Goal: Information Seeking & Learning: Learn about a topic

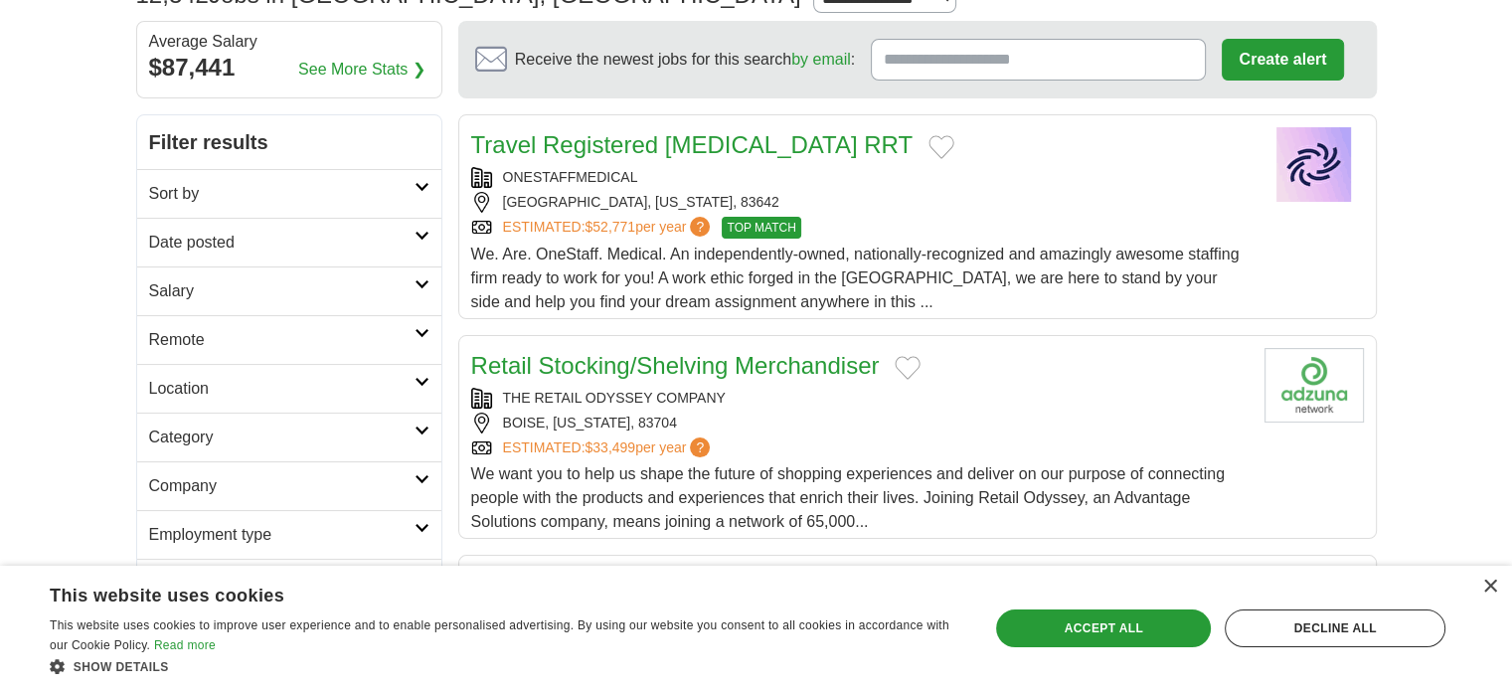
scroll to position [199, 0]
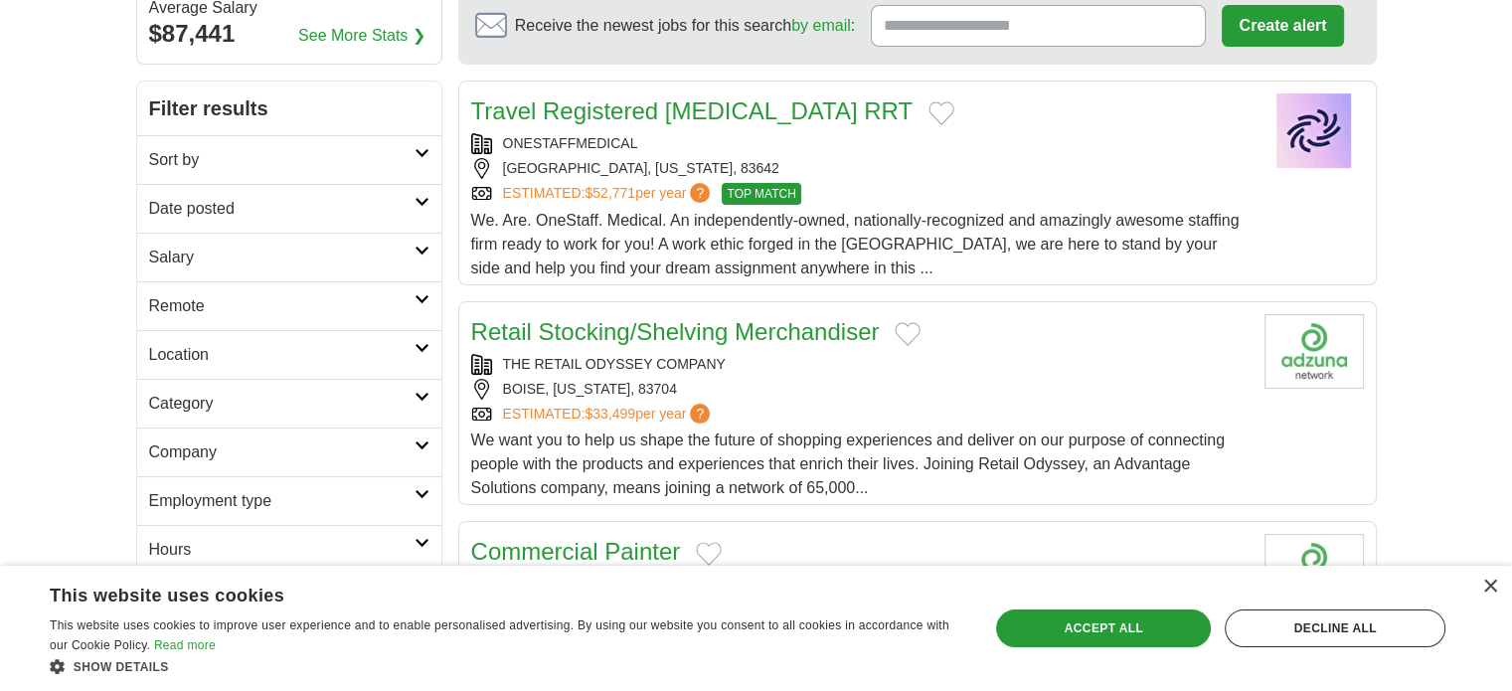
click at [417, 251] on icon at bounding box center [422, 251] width 15 height 10
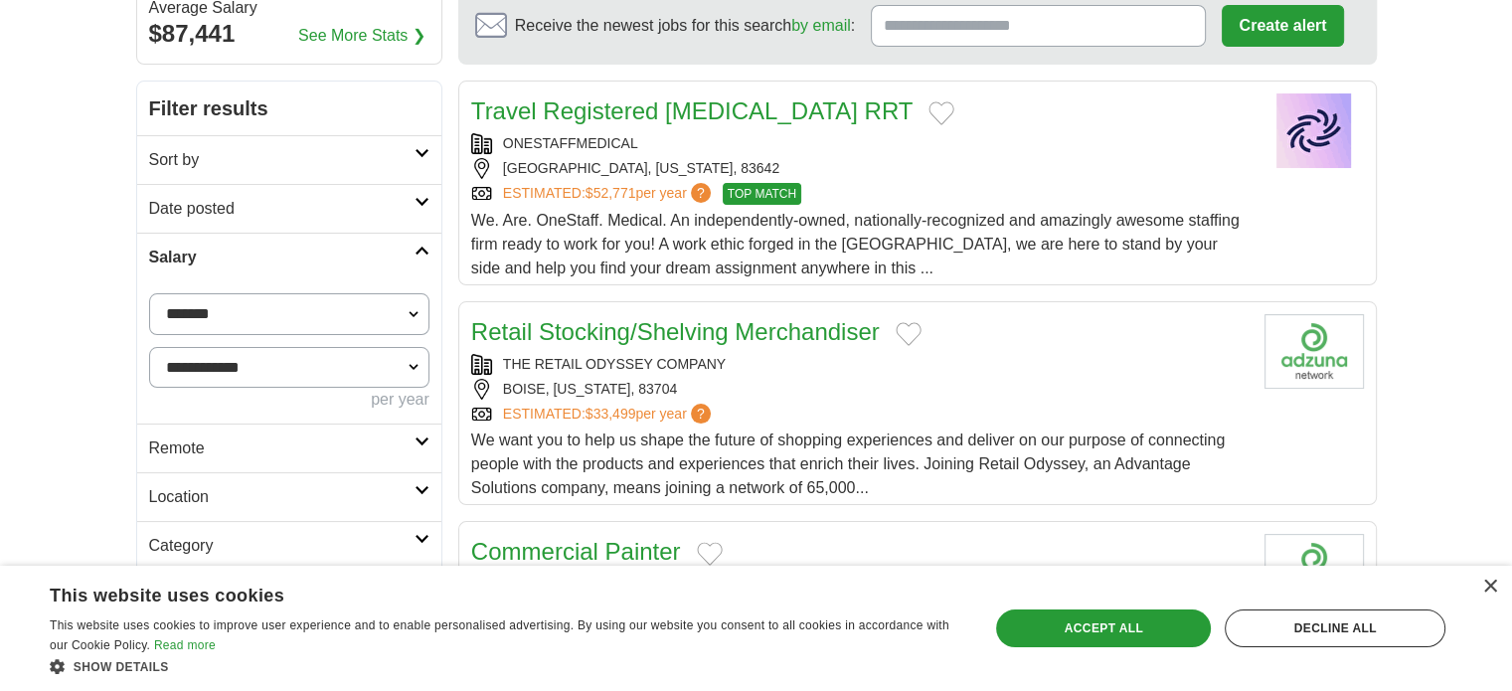
click at [254, 309] on select "**********" at bounding box center [289, 314] width 280 height 42
select select "*****"
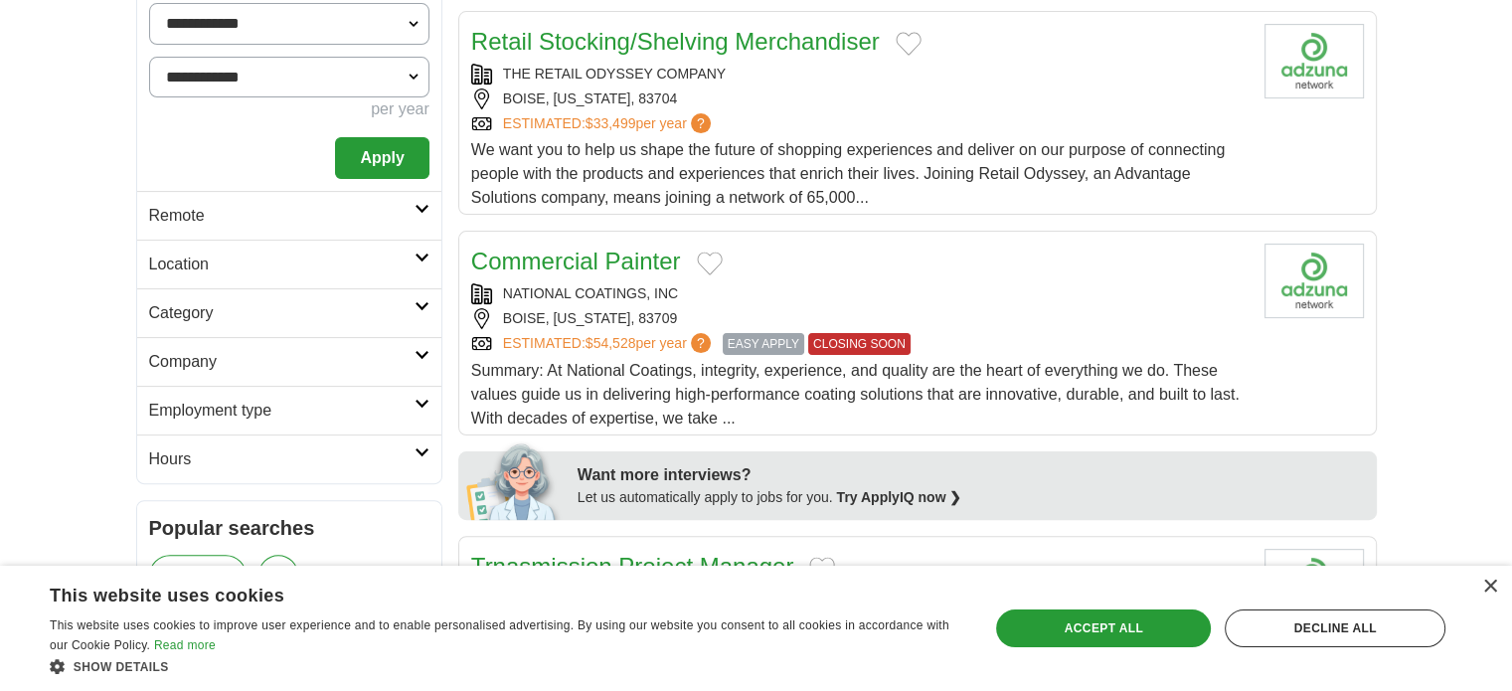
scroll to position [497, 0]
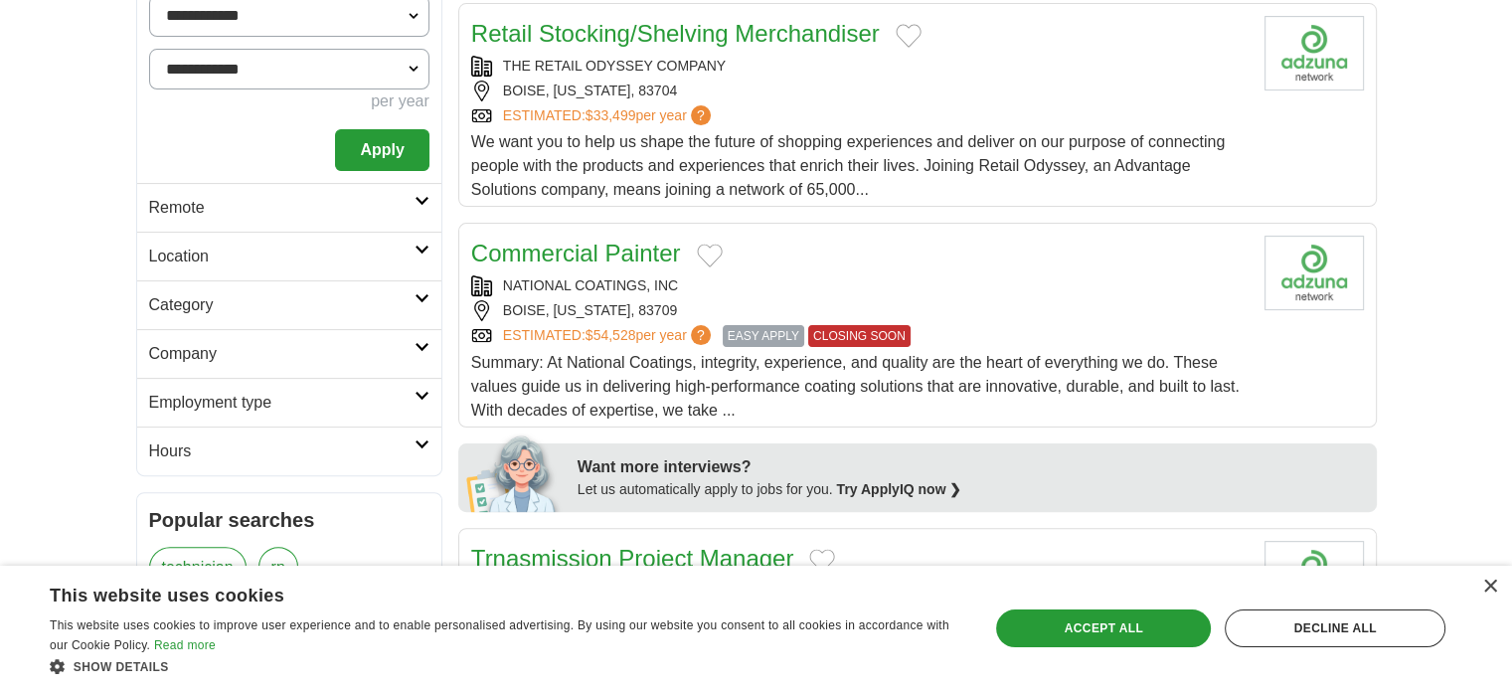
click at [384, 121] on fieldset "**********" at bounding box center [289, 83] width 280 height 176
click at [385, 144] on button "Apply" at bounding box center [381, 150] width 93 height 42
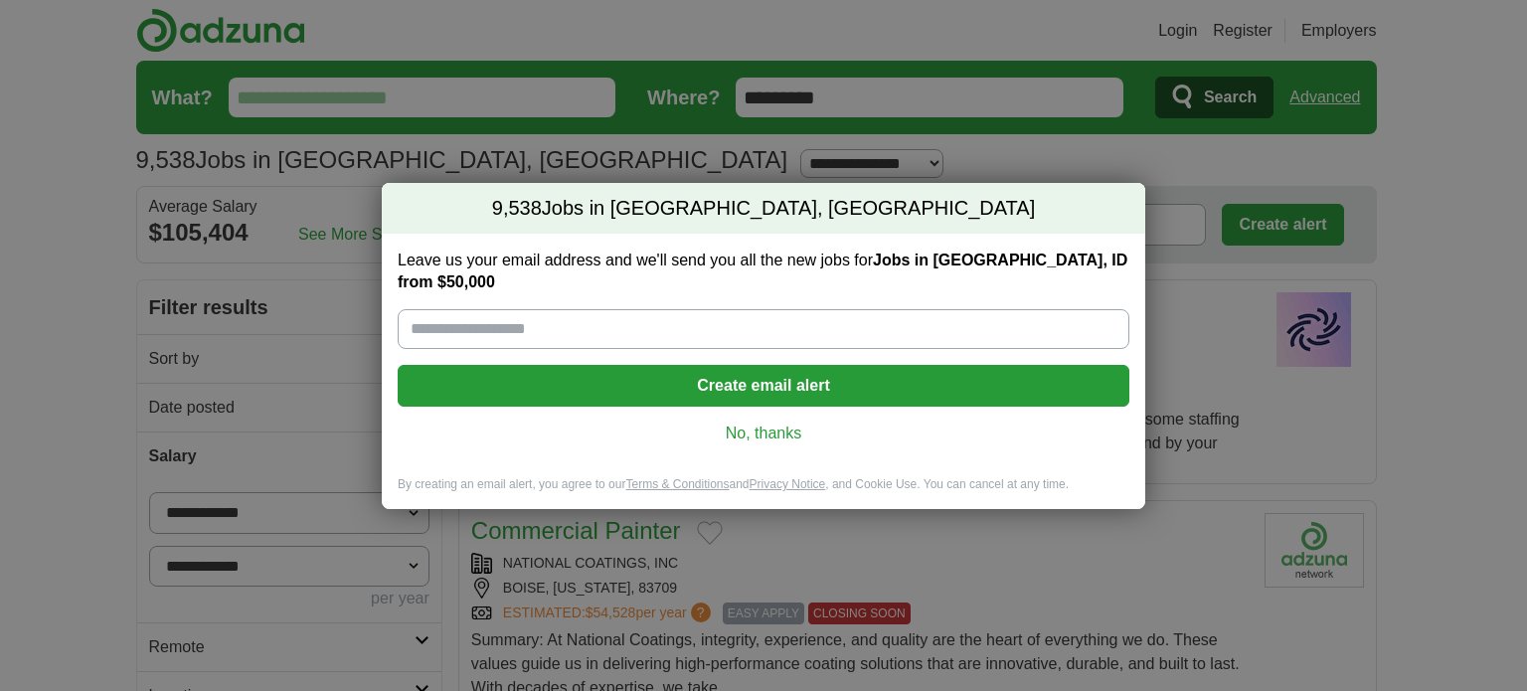
click at [748, 423] on link "No, thanks" at bounding box center [764, 434] width 700 height 22
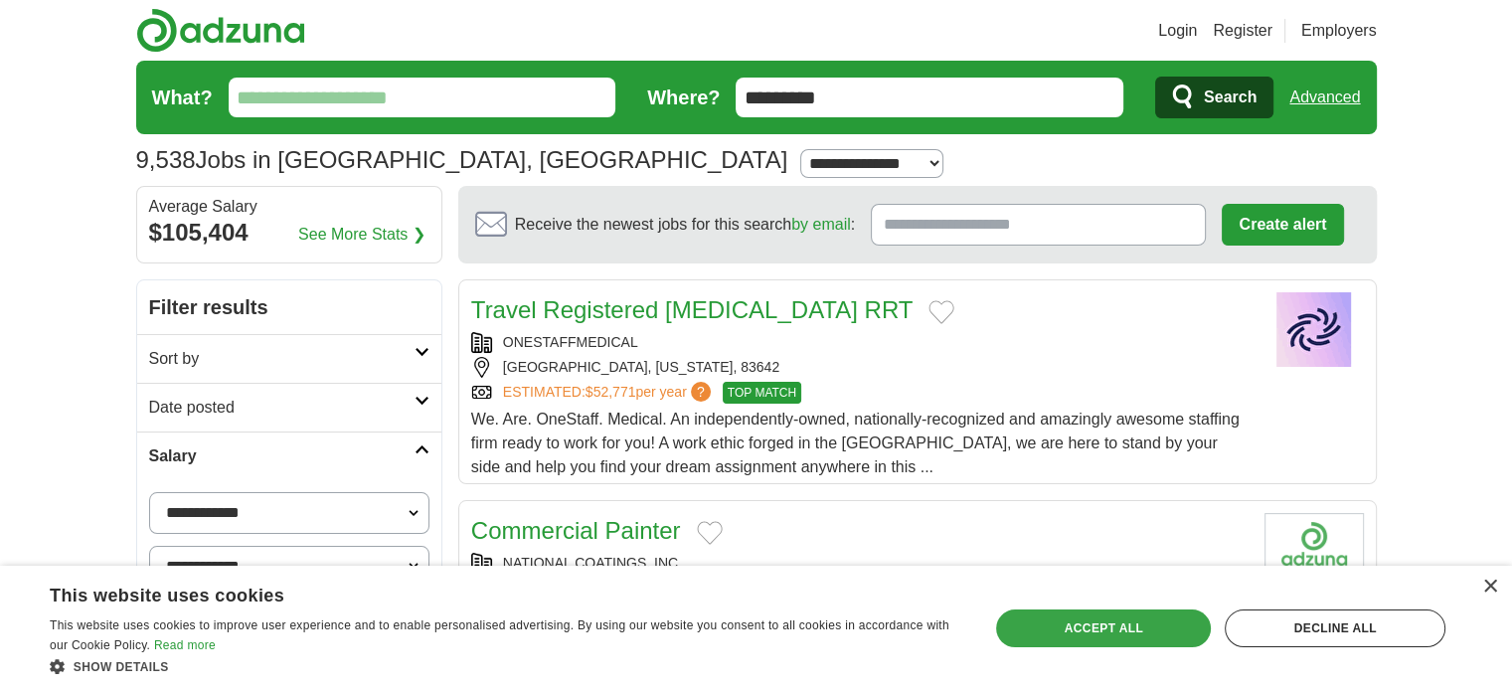
click at [1153, 628] on div "Accept all" at bounding box center [1103, 628] width 215 height 38
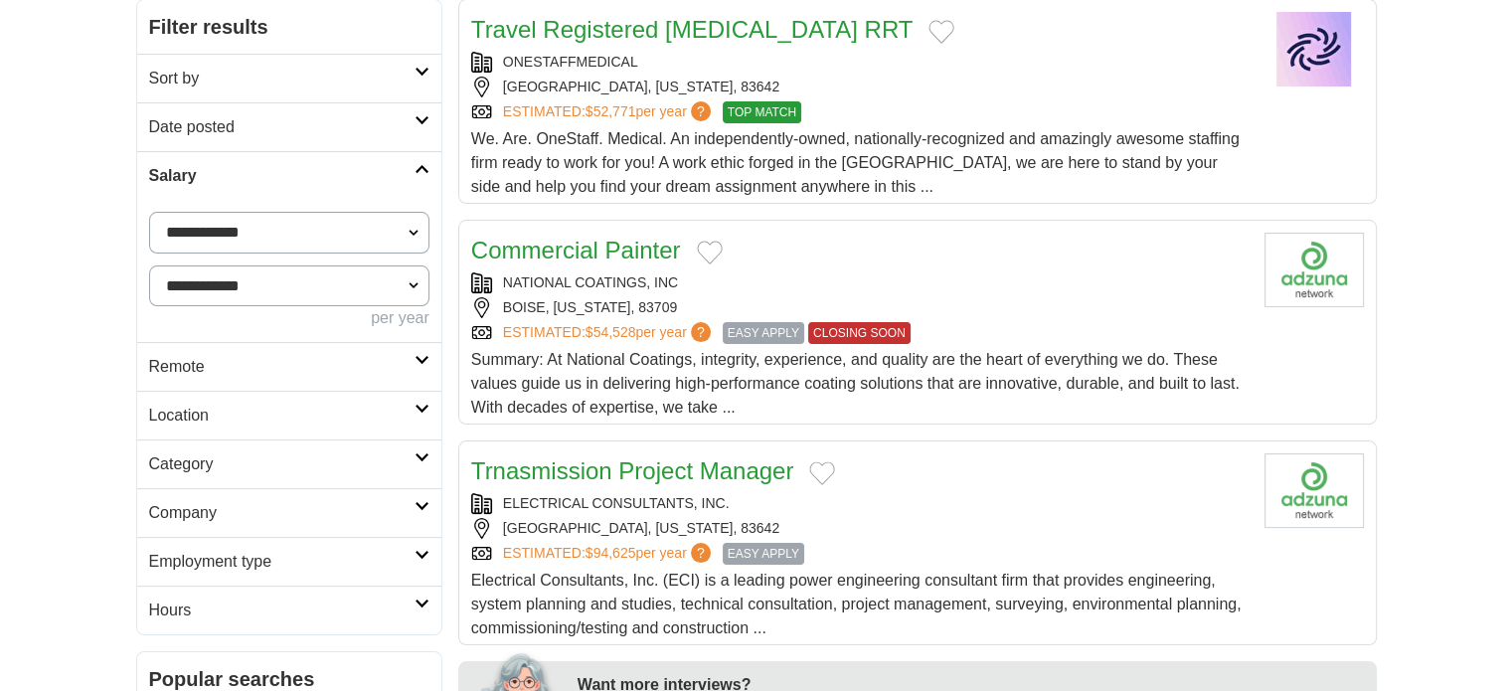
scroll to position [398, 0]
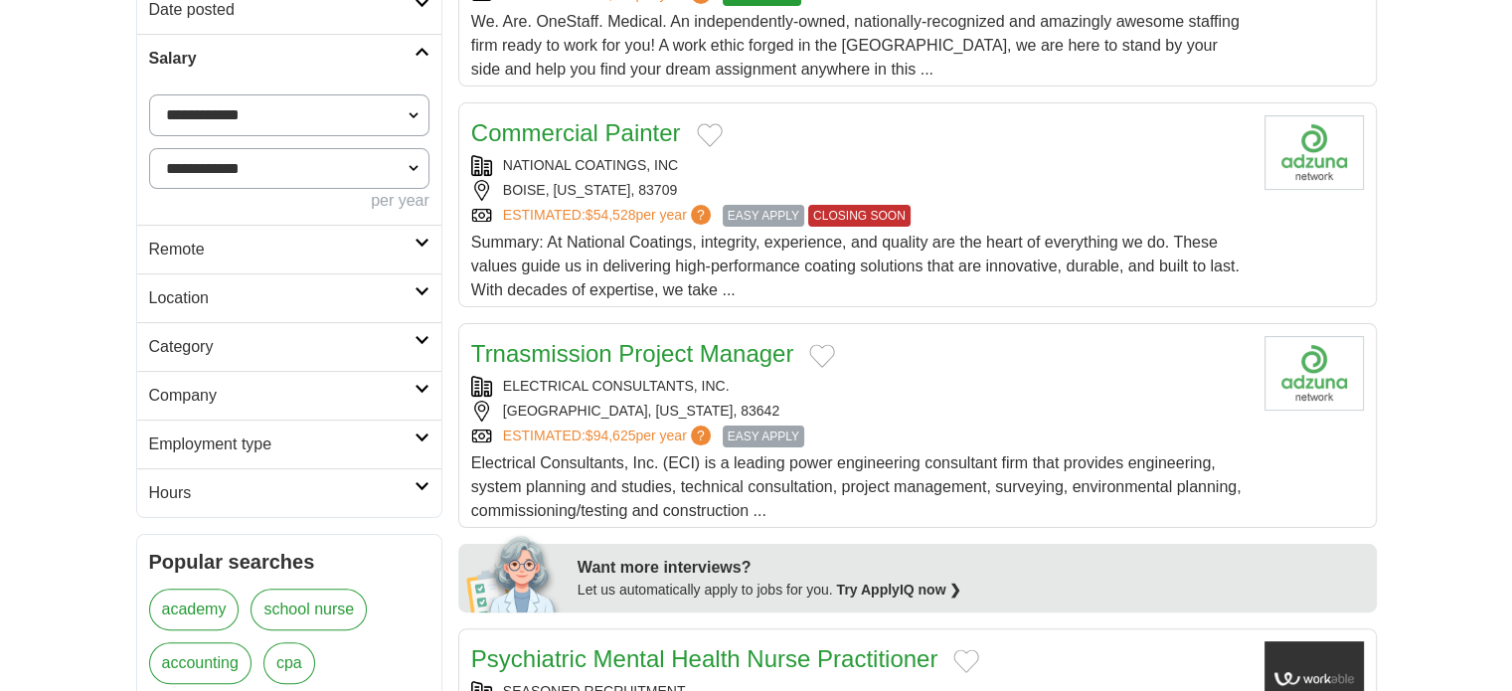
click at [372, 292] on h2 "Location" at bounding box center [281, 298] width 265 height 24
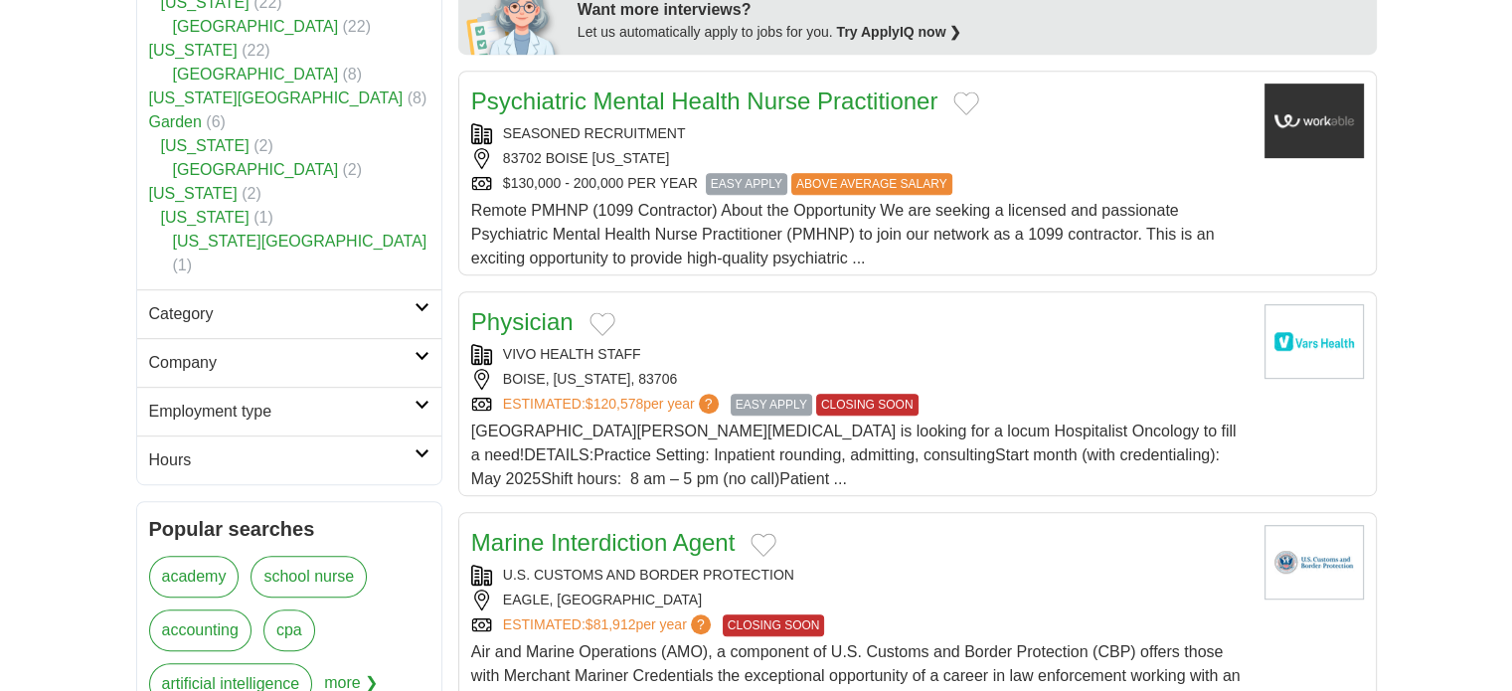
scroll to position [1094, 0]
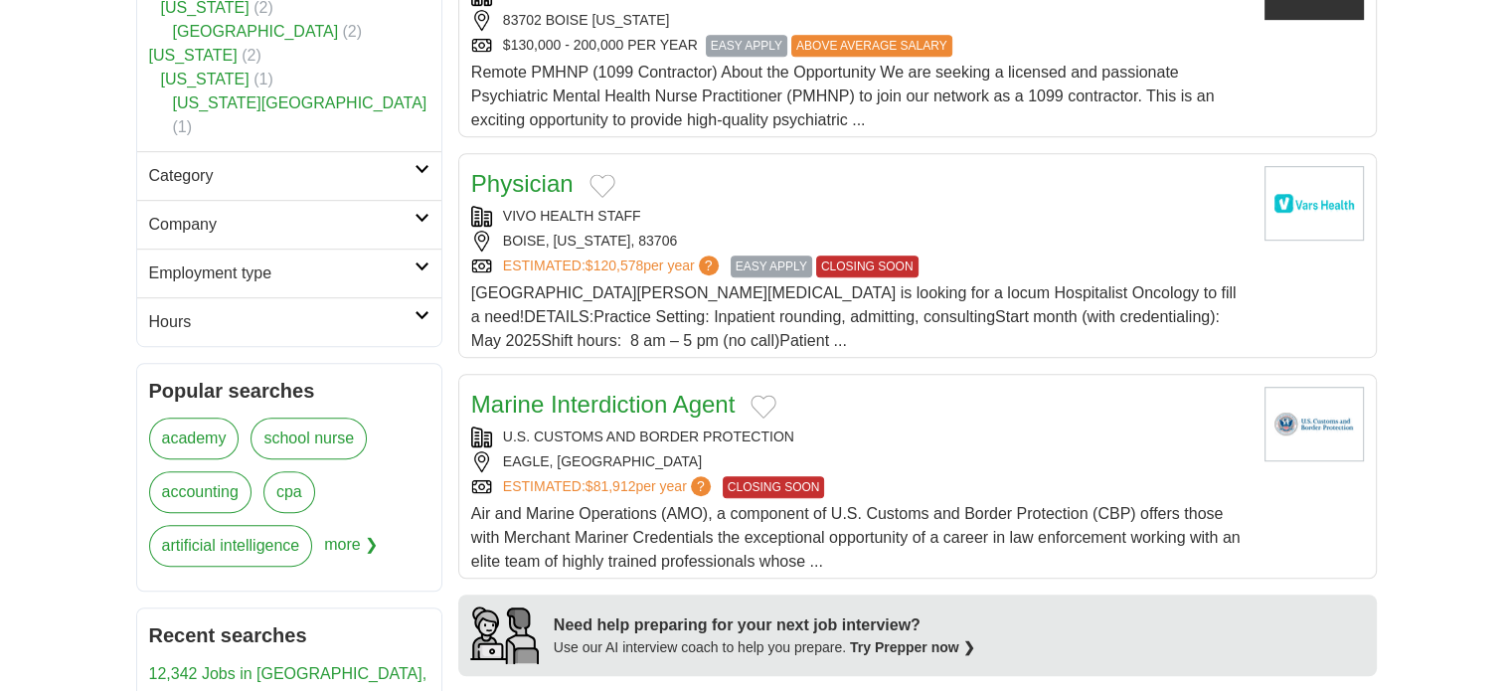
click at [270, 164] on h2 "Category" at bounding box center [281, 176] width 265 height 24
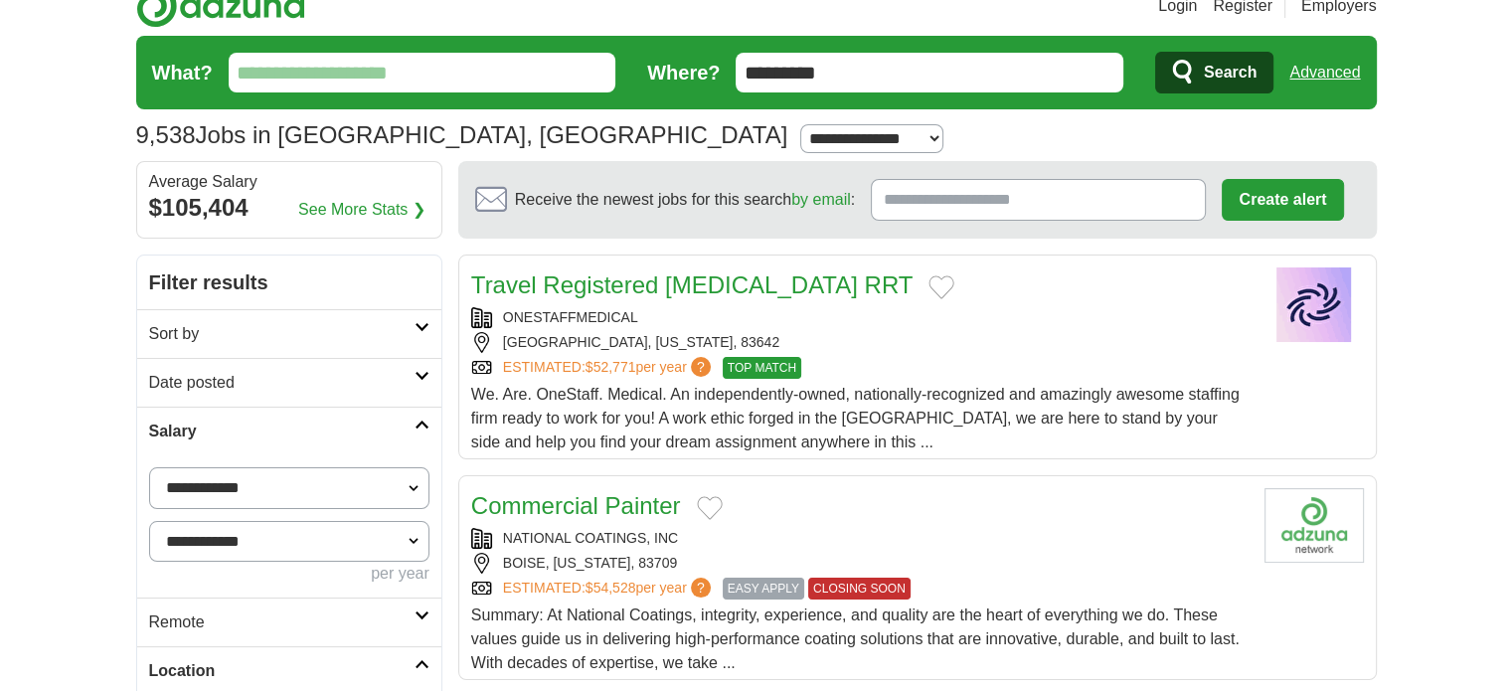
scroll to position [99, 0]
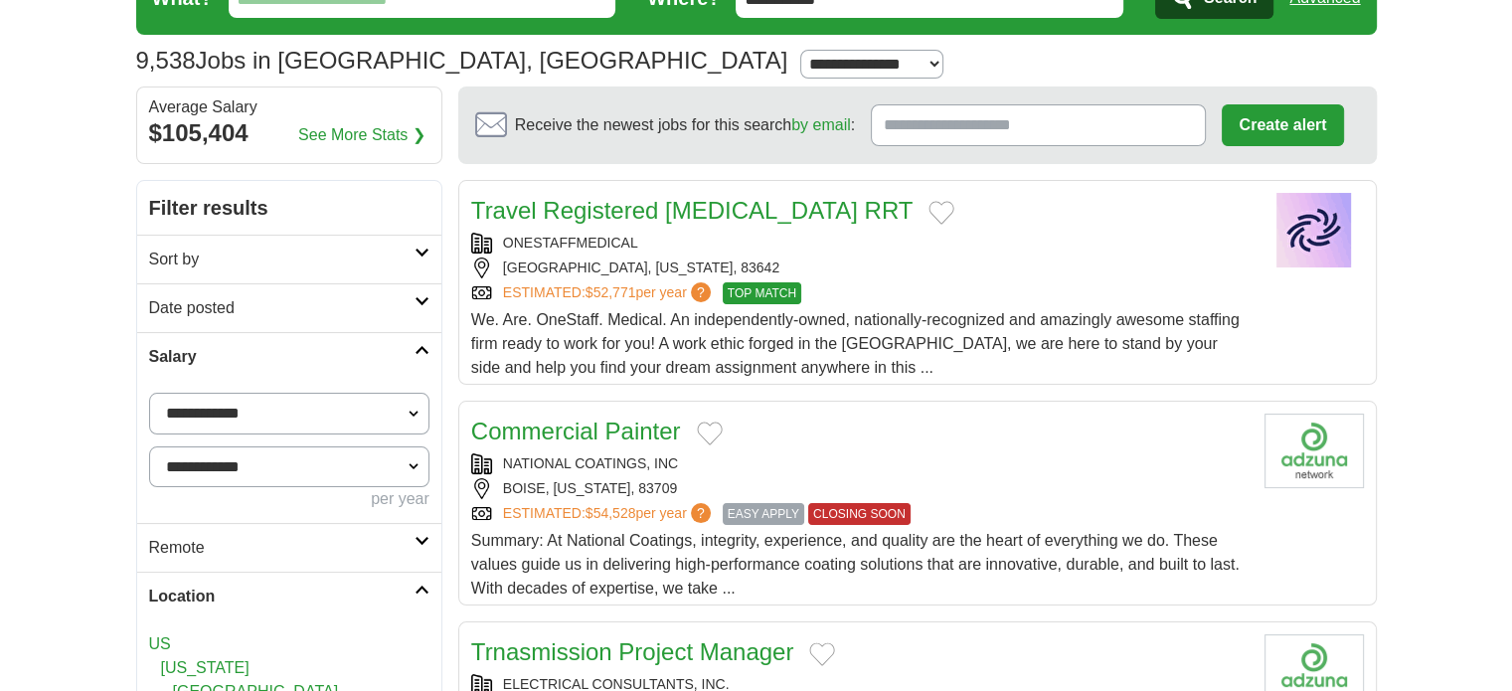
click at [286, 263] on h2 "Sort by" at bounding box center [281, 260] width 265 height 24
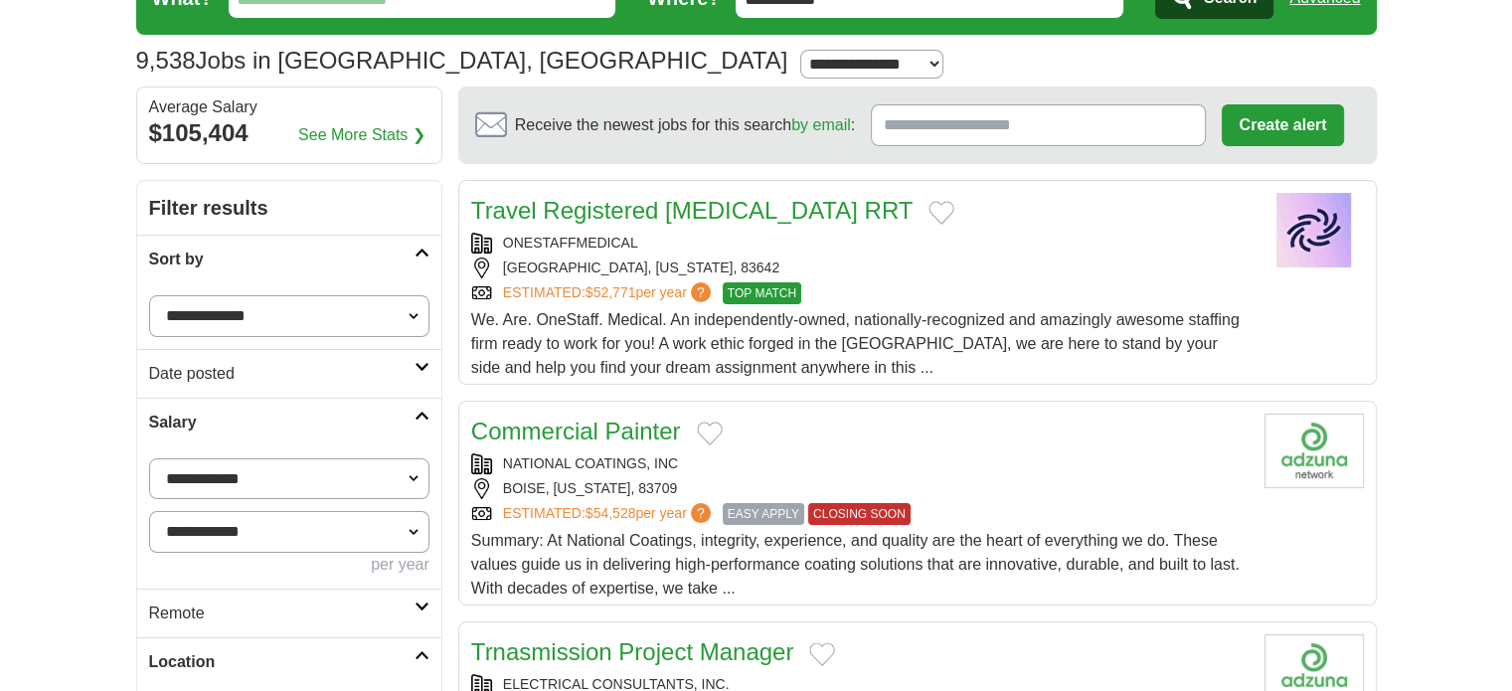
scroll to position [199, 0]
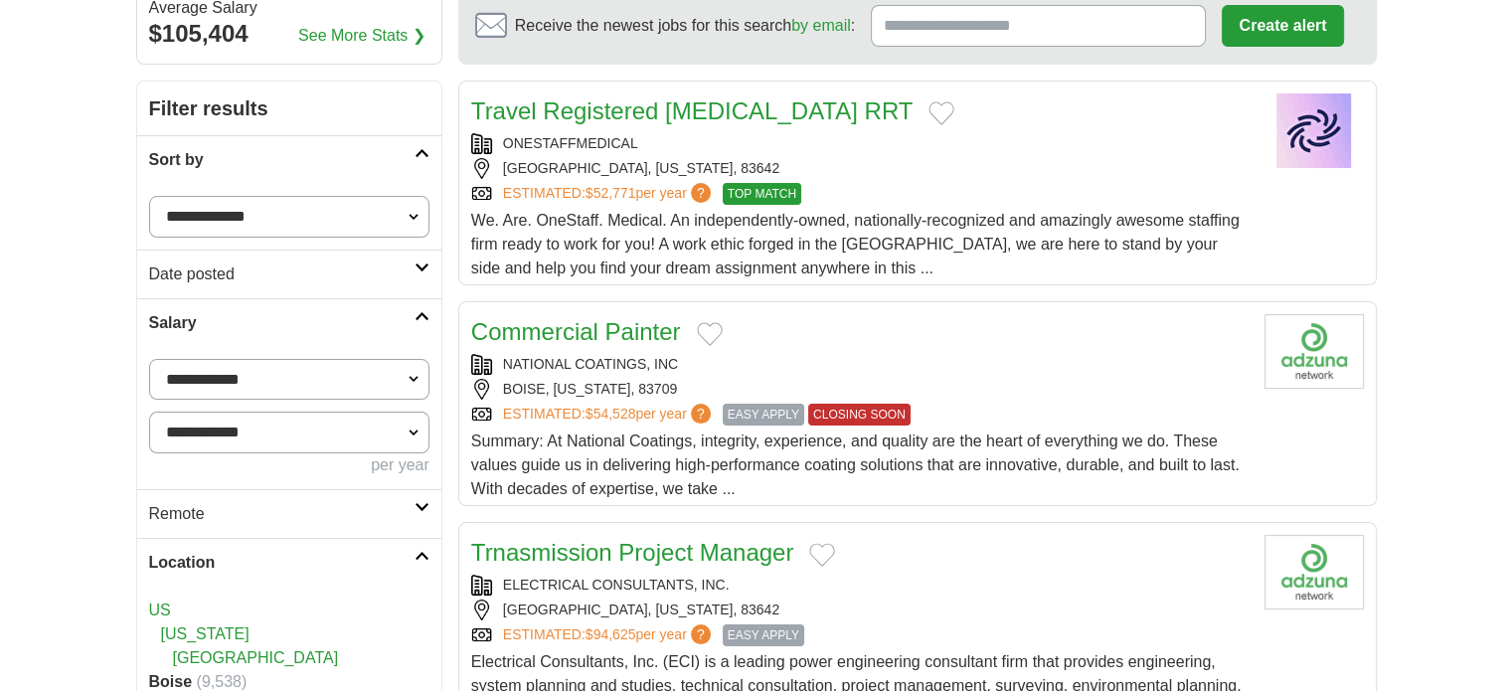
click at [415, 267] on icon at bounding box center [422, 267] width 15 height 10
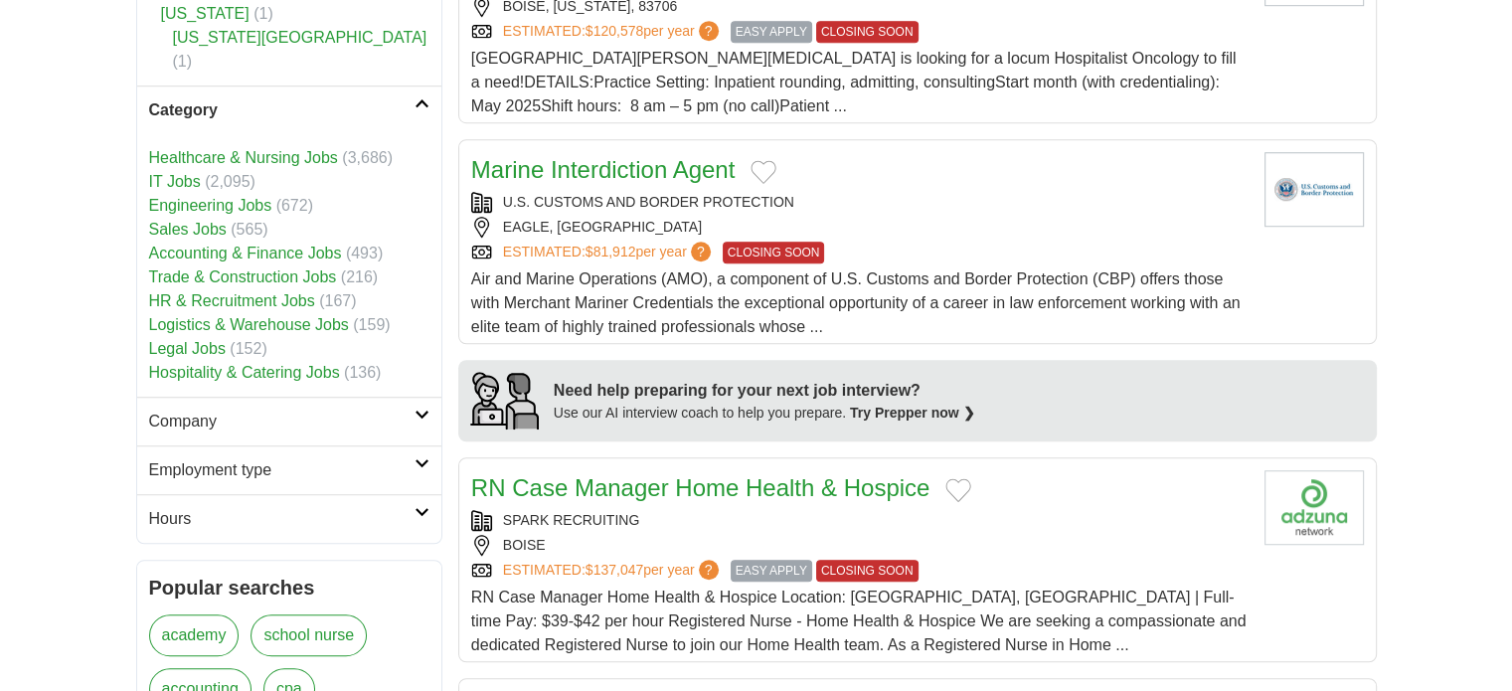
scroll to position [1392, 0]
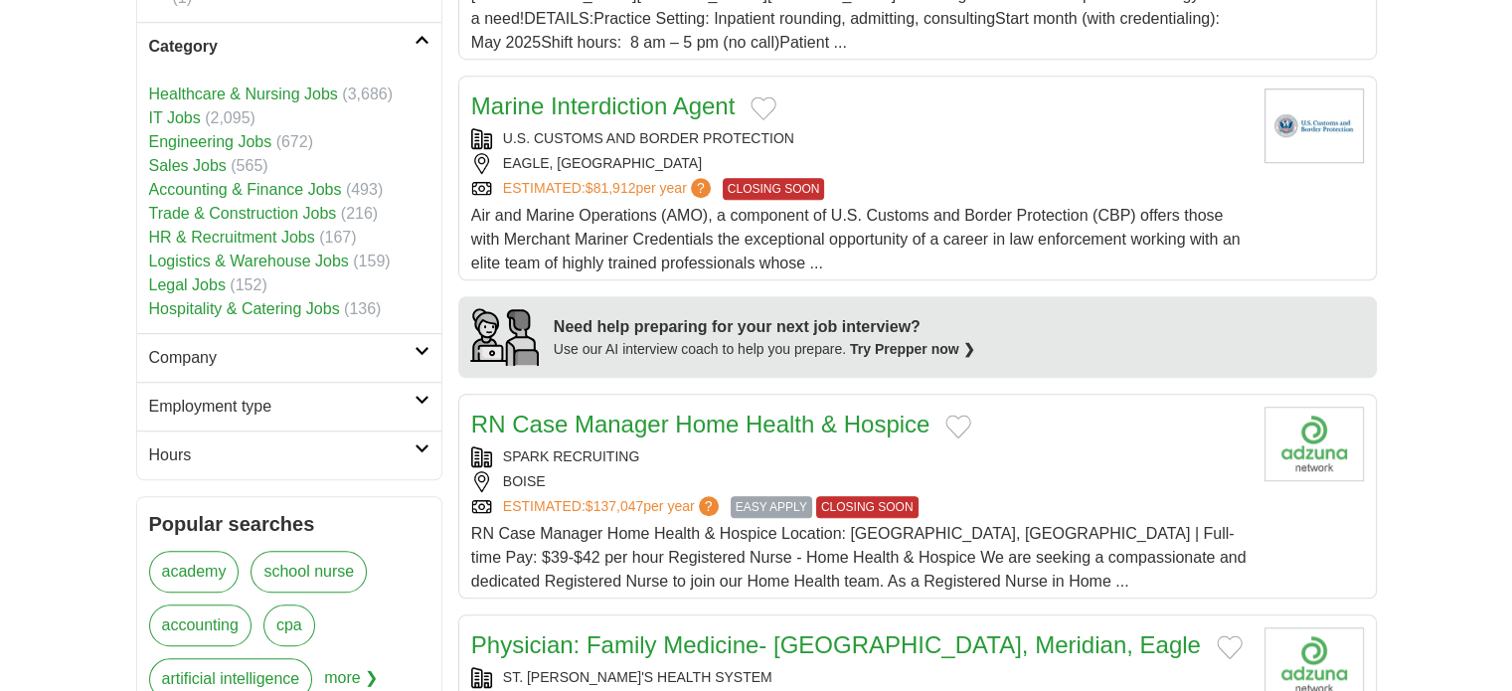
click at [192, 346] on h2 "Company" at bounding box center [281, 358] width 265 height 24
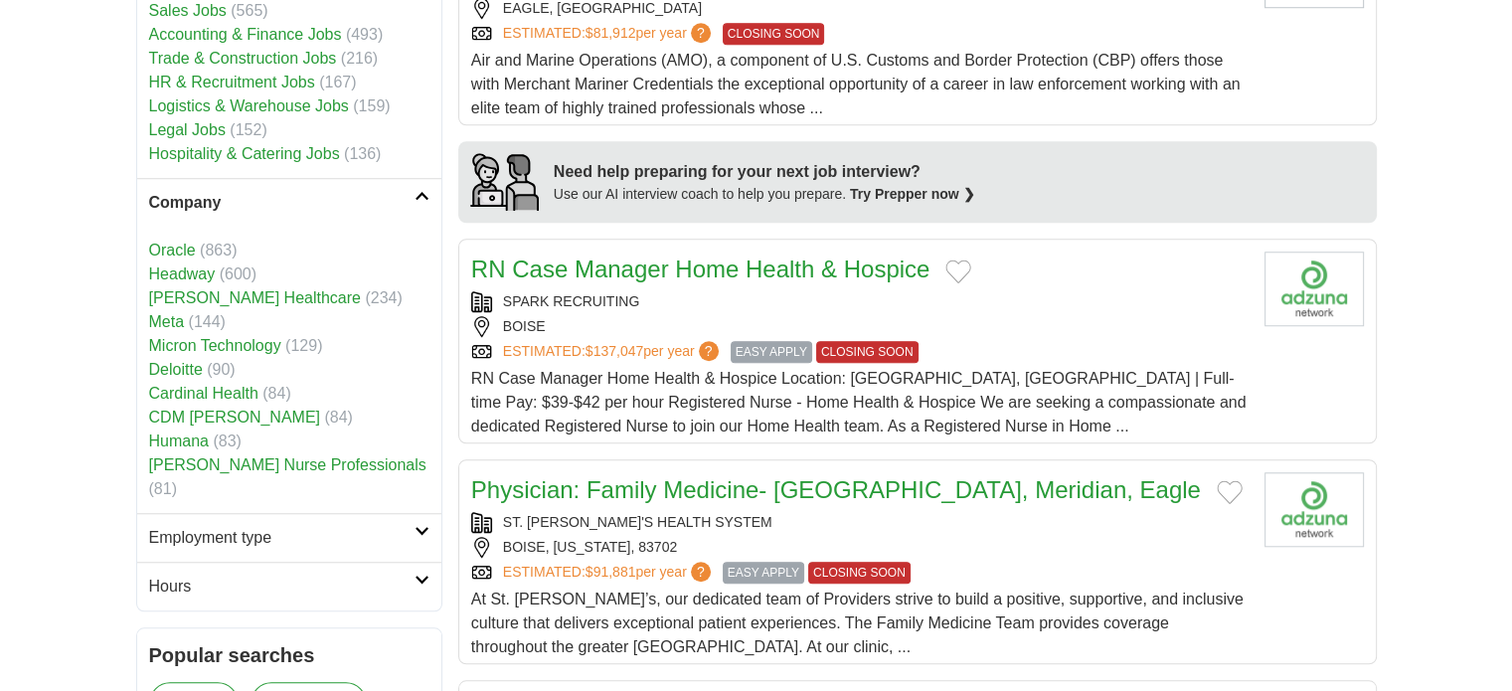
scroll to position [1591, 0]
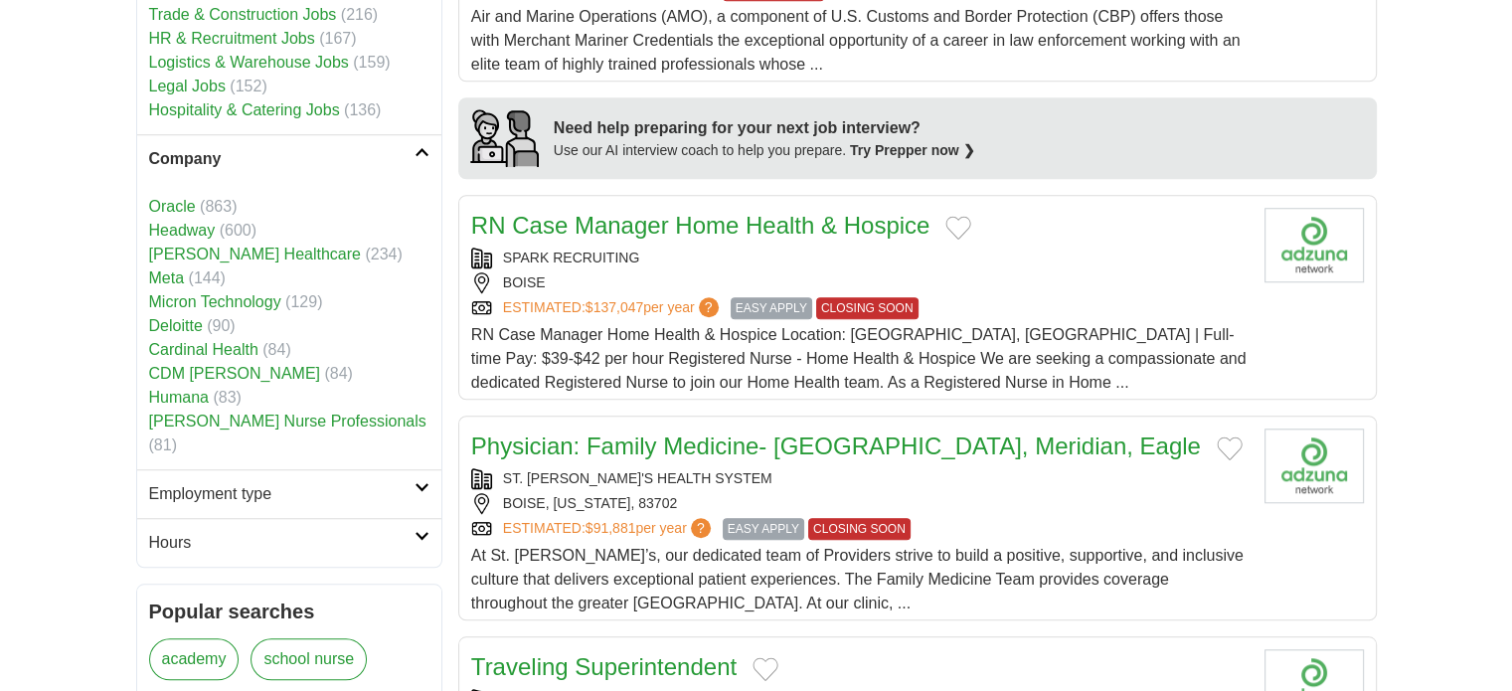
click at [194, 482] on h2 "Employment type" at bounding box center [281, 494] width 265 height 24
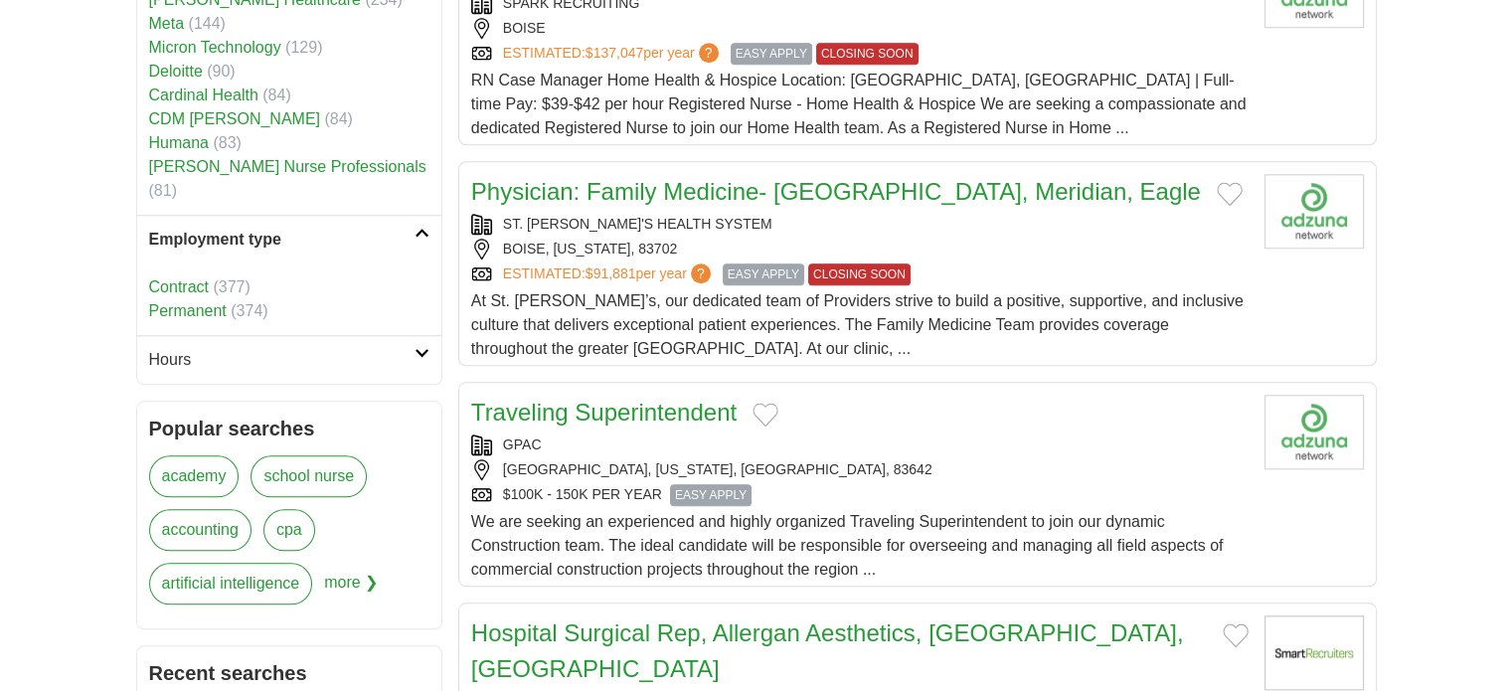
scroll to position [1889, 0]
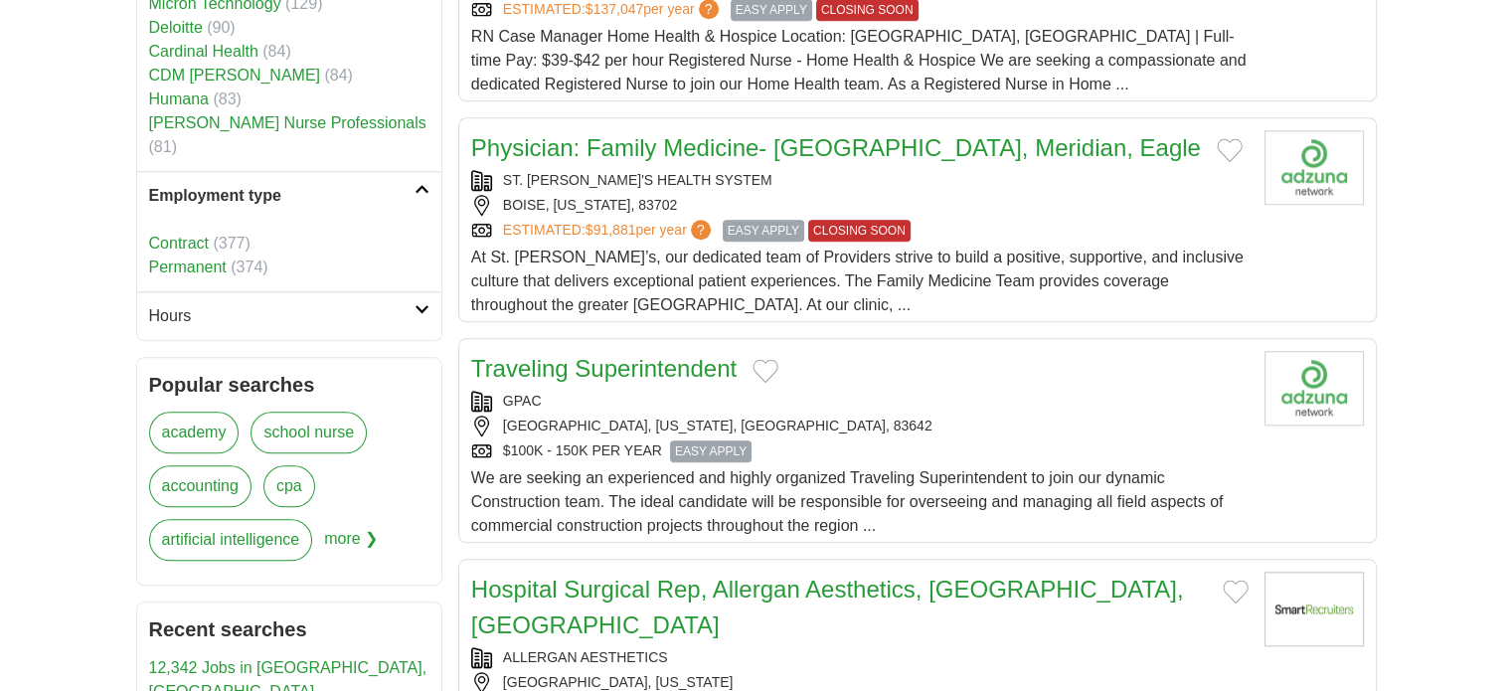
click at [183, 258] on link "Permanent" at bounding box center [188, 266] width 78 height 17
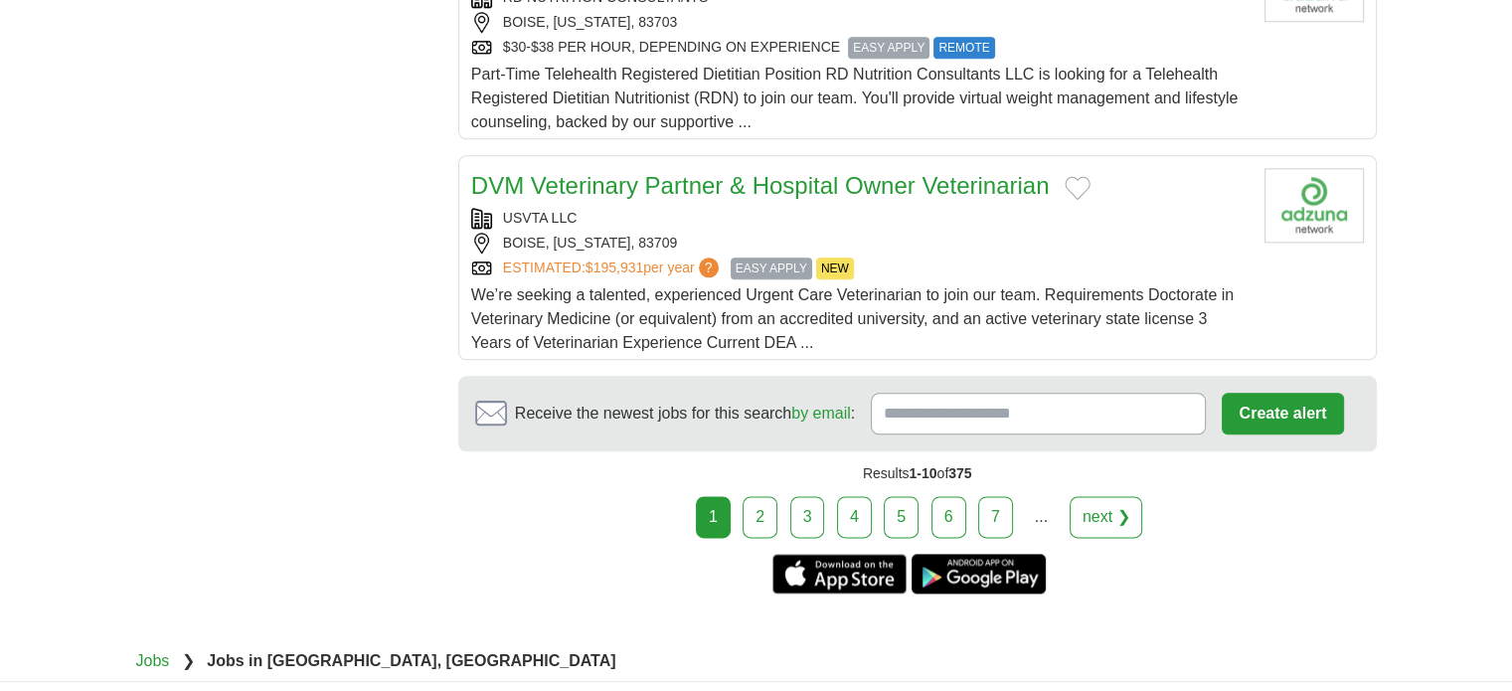
scroll to position [2386, 0]
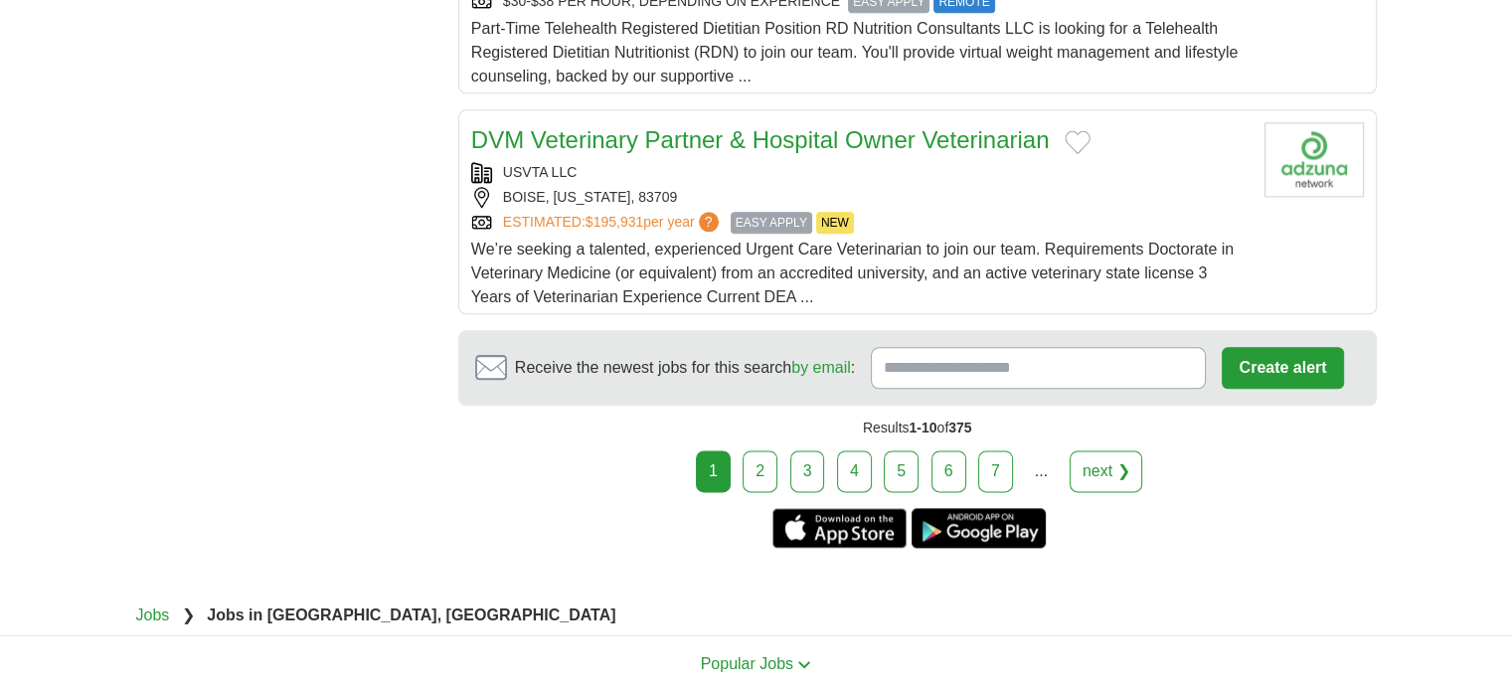
click at [771, 465] on link "2" at bounding box center [760, 471] width 35 height 42
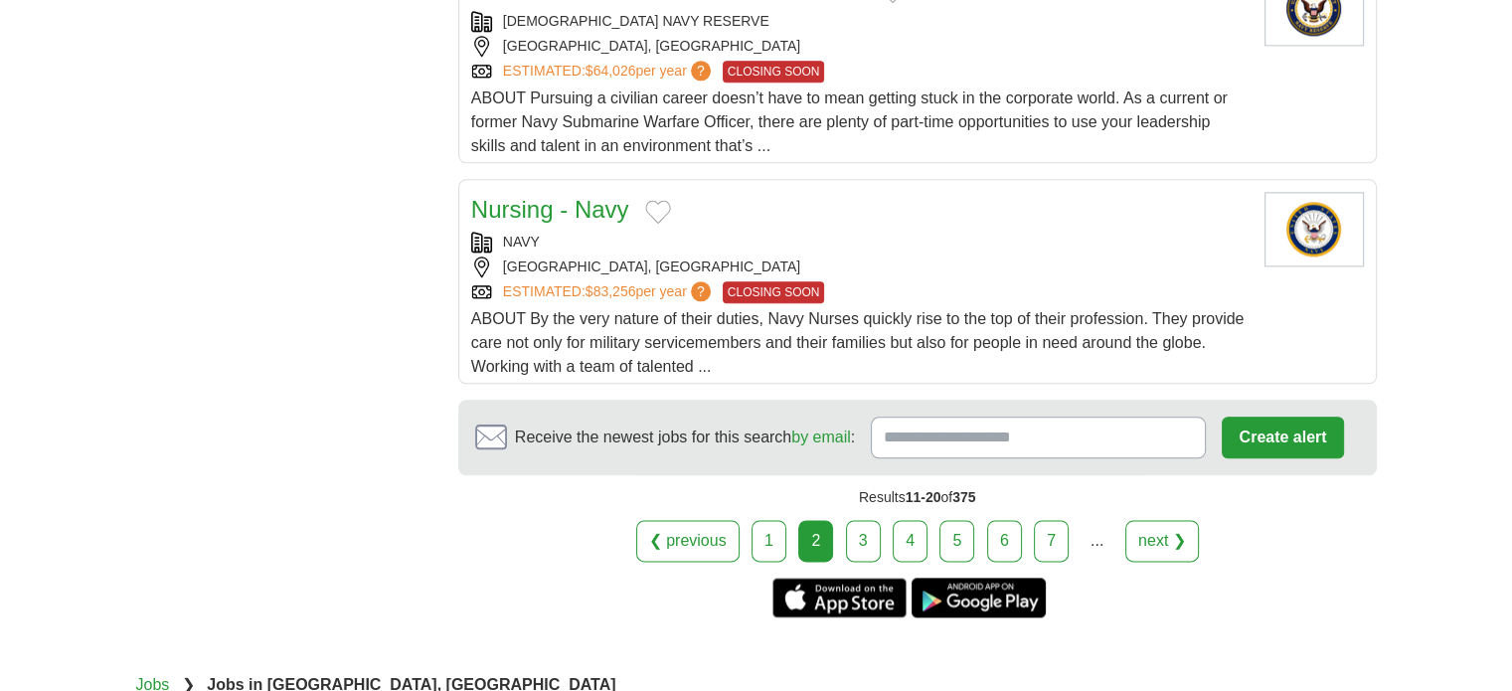
scroll to position [2386, 0]
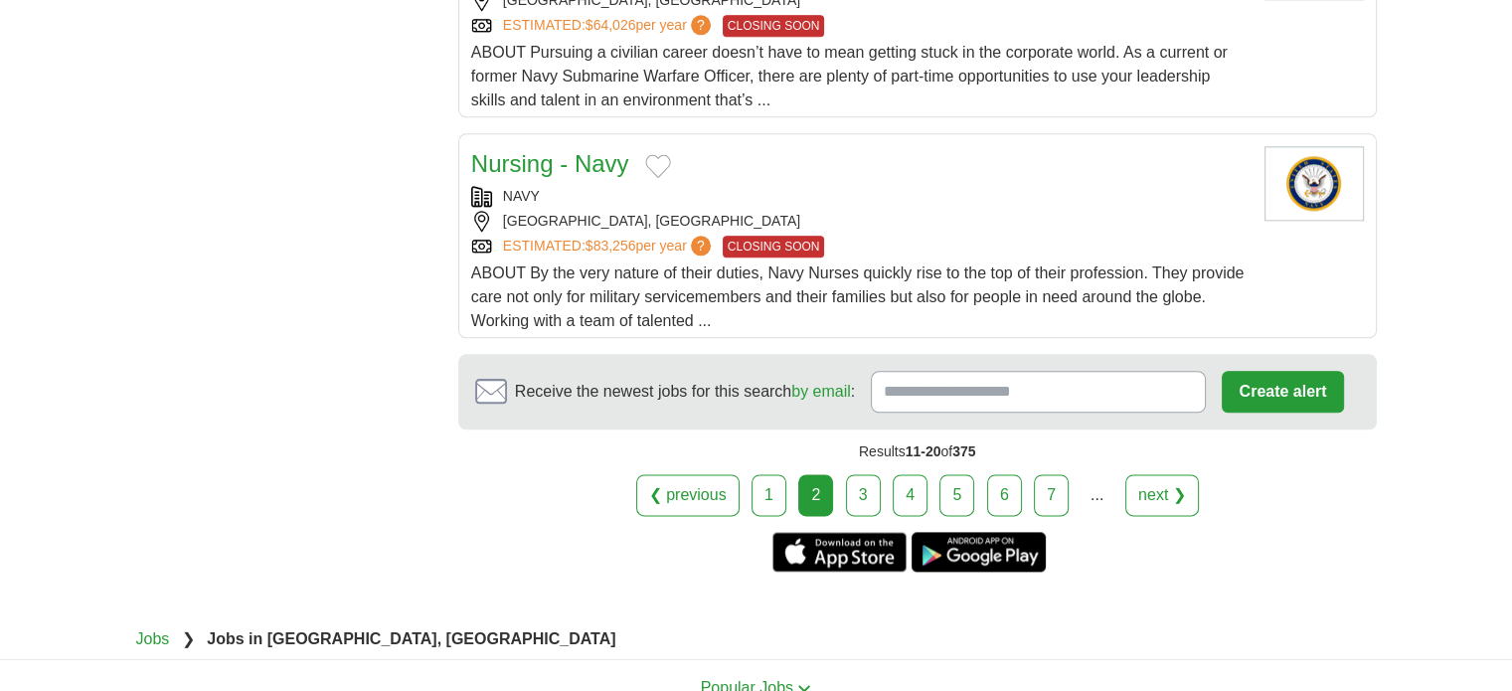
click at [871, 493] on link "3" at bounding box center [863, 495] width 35 height 42
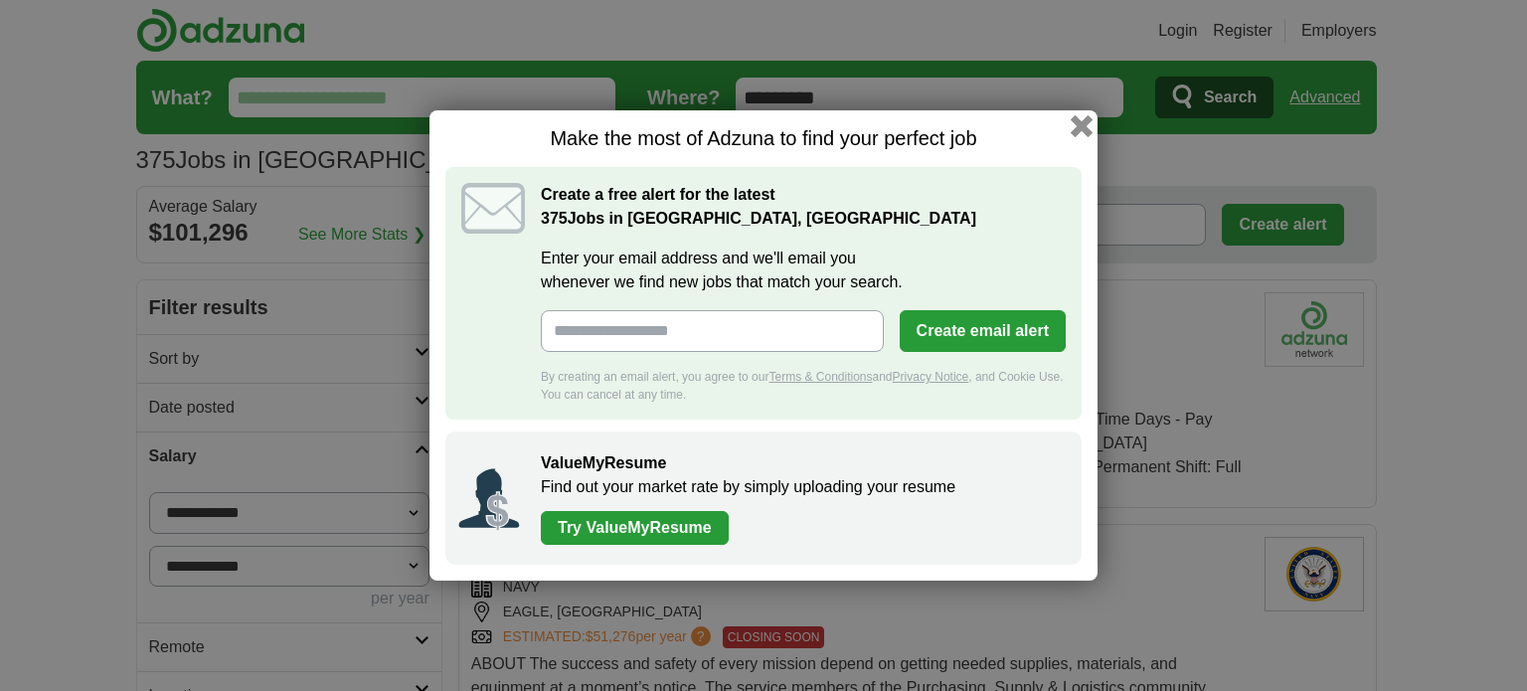
click at [1081, 127] on button "button" at bounding box center [1082, 126] width 22 height 22
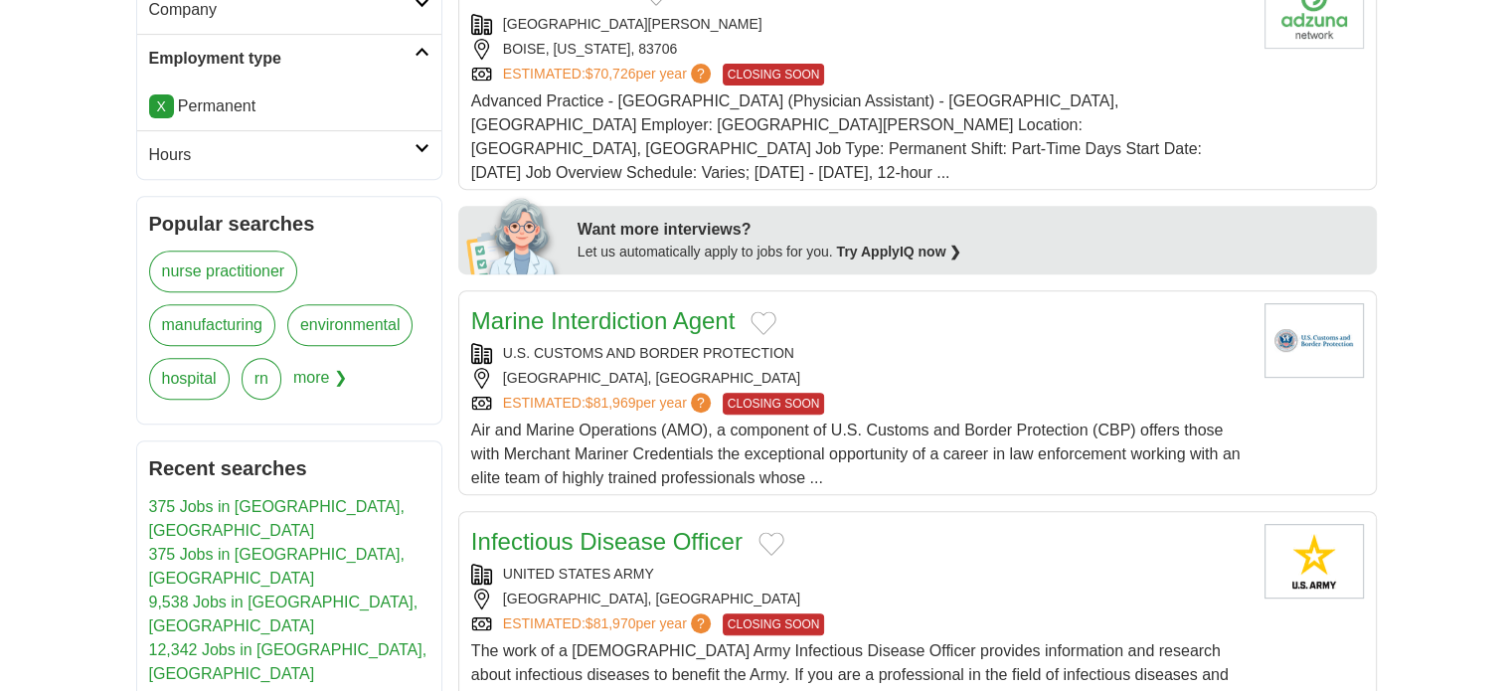
scroll to position [895, 0]
